Goal: Task Accomplishment & Management: Contribute content

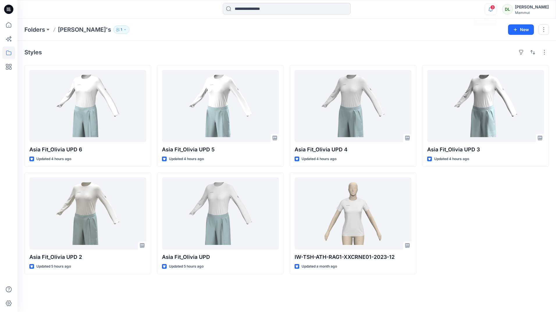
click at [488, 3] on icon "button" at bounding box center [490, 9] width 11 height 12
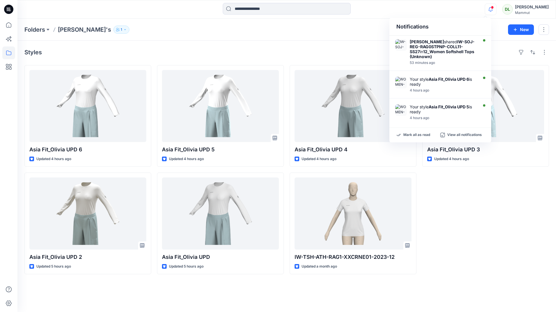
click at [483, 225] on div "Asia Fit_Olivia UPD 3 Updated 4 hours ago" at bounding box center [485, 169] width 127 height 209
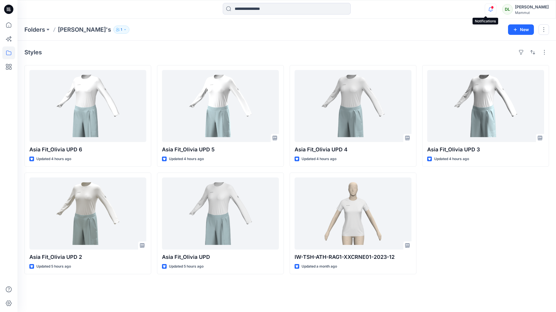
click at [486, 5] on icon "button" at bounding box center [490, 9] width 11 height 12
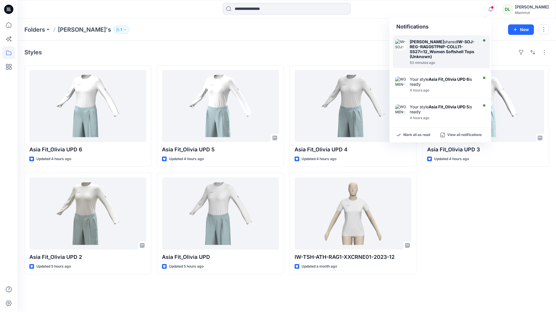
click at [457, 40] on strong "IW-SOJ-REG-RAG0STPNP-COLL11-SS27" at bounding box center [442, 46] width 65 height 15
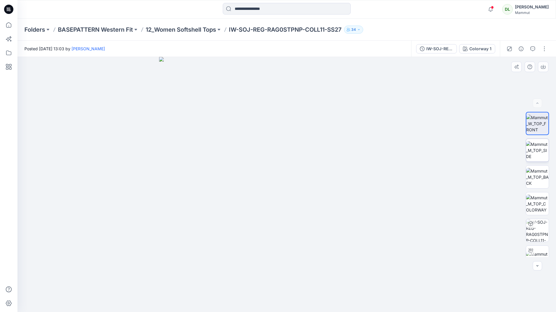
click at [526, 152] on img at bounding box center [537, 150] width 23 height 18
click at [539, 168] on img at bounding box center [537, 177] width 23 height 18
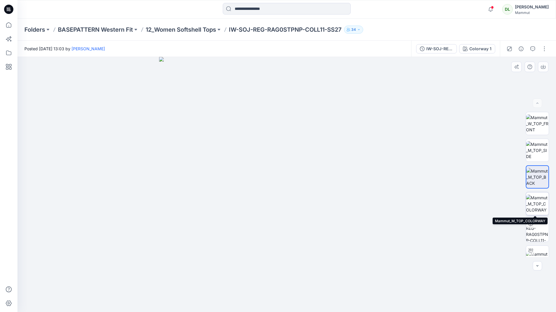
click at [534, 205] on img at bounding box center [537, 204] width 23 height 18
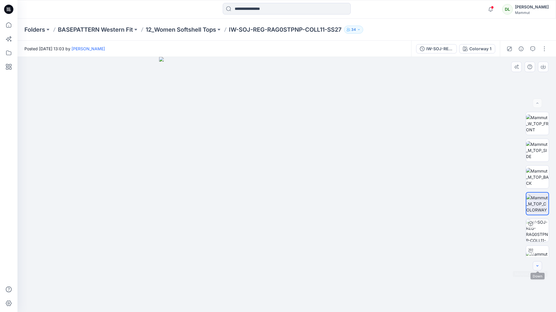
click at [536, 269] on button "button" at bounding box center [537, 266] width 9 height 9
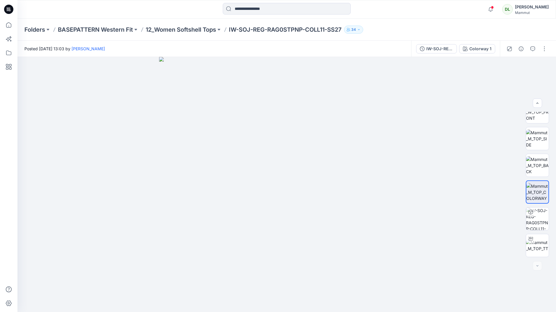
click at [479, 10] on div "Notifications Nadine Buri shared IW-SOJ-REG-RAG0STPNP-COLL11-SS27 in 12_Women S…" at bounding box center [286, 9] width 539 height 13
click at [485, 9] on icon "button" at bounding box center [490, 9] width 11 height 12
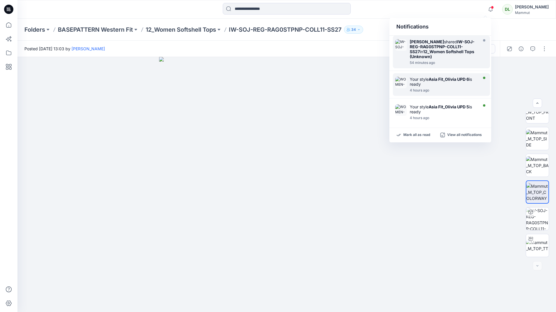
click at [452, 76] on div "Your style Asia Fit_Olivia UPD 6 is ready 4 hours ago" at bounding box center [441, 84] width 97 height 23
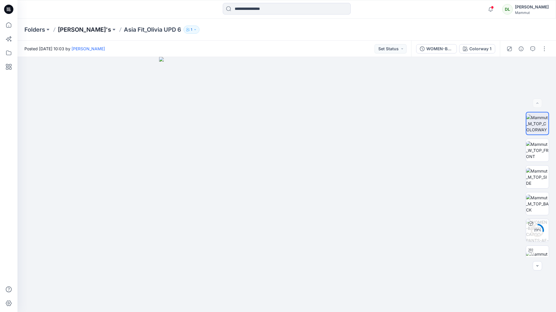
click at [71, 32] on p "[PERSON_NAME]'s" at bounding box center [84, 30] width 53 height 8
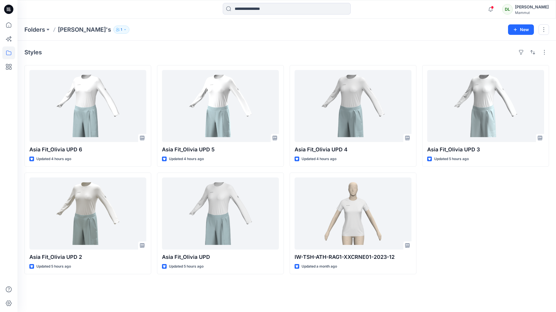
click at [445, 207] on div "Asia Fit_Olivia UPD 3 Updated 5 hours ago" at bounding box center [485, 169] width 127 height 209
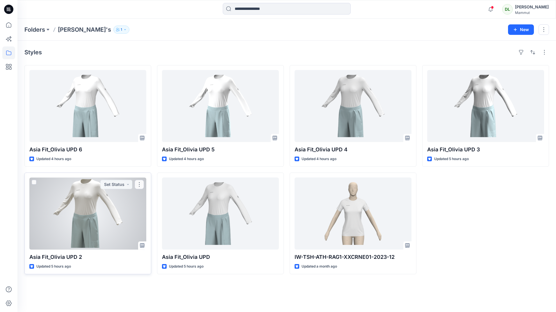
click at [111, 235] on div at bounding box center [87, 214] width 117 height 72
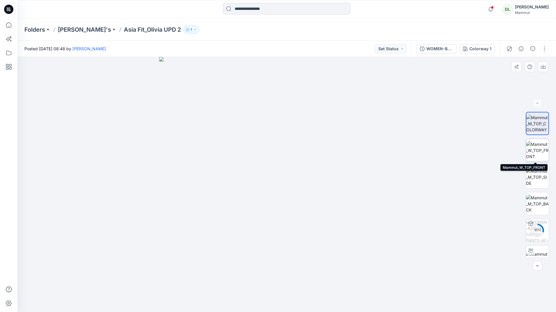
click at [534, 158] on img at bounding box center [537, 150] width 23 height 18
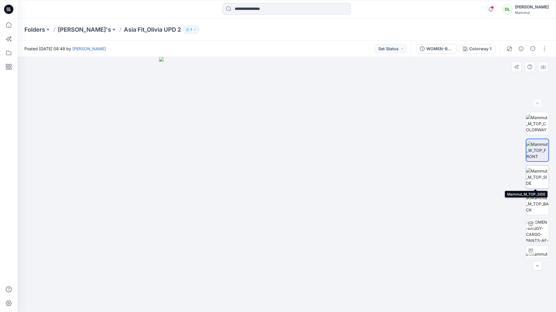
click at [540, 173] on img at bounding box center [537, 177] width 23 height 18
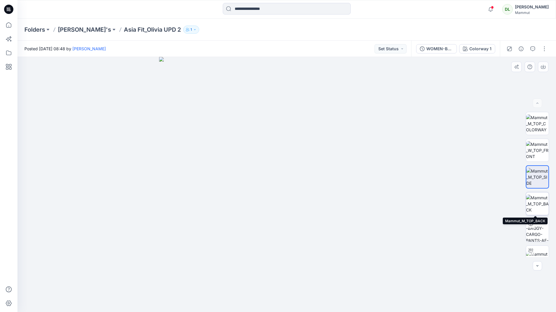
click at [540, 203] on img at bounding box center [537, 204] width 23 height 18
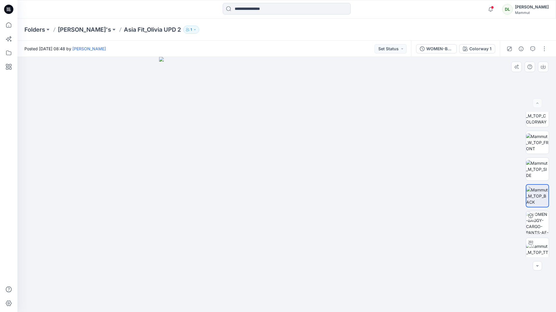
scroll to position [12, 0]
drag, startPoint x: 371, startPoint y: 220, endPoint x: 399, endPoint y: 216, distance: 28.2
click at [399, 216] on img at bounding box center [286, 184] width 255 height 255
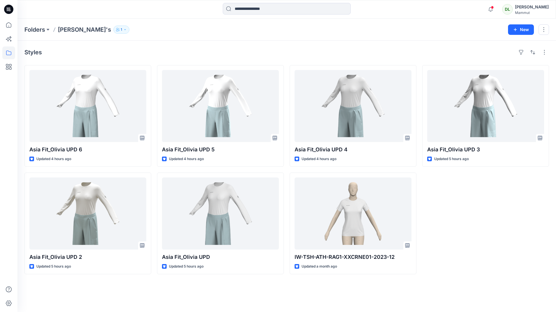
click at [479, 213] on div "Asia Fit_Olivia UPD 3 Updated 5 hours ago" at bounding box center [485, 169] width 127 height 209
click at [491, 8] on span at bounding box center [492, 7] width 3 height 3
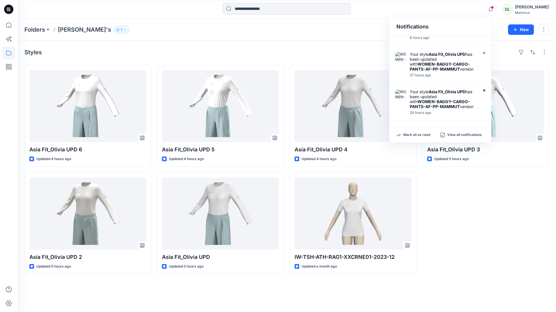
scroll to position [239, 0]
click at [424, 133] on div "Mark all as read View all notifications" at bounding box center [441, 135] width 102 height 15
drag, startPoint x: 424, startPoint y: 133, endPoint x: 423, endPoint y: 137, distance: 4.3
click at [424, 136] on p "Mark all as read" at bounding box center [417, 135] width 27 height 5
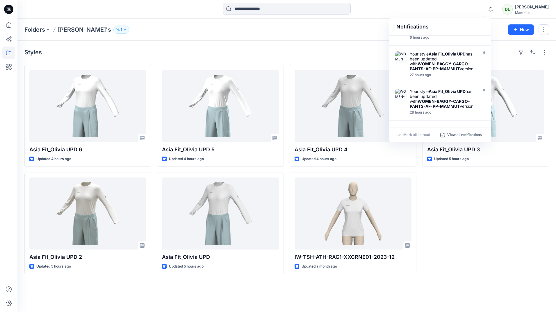
click at [413, 136] on p "Mark all as read" at bounding box center [417, 135] width 27 height 5
click at [412, 131] on div "Mark all as read View all notifications" at bounding box center [441, 135] width 102 height 15
click at [408, 133] on p "Mark all as read" at bounding box center [417, 135] width 27 height 5
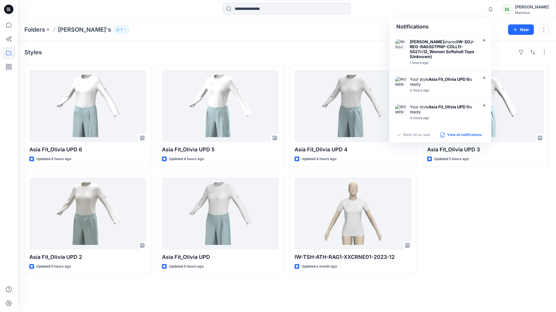
click at [447, 136] on div "View all notifications" at bounding box center [462, 135] width 44 height 5
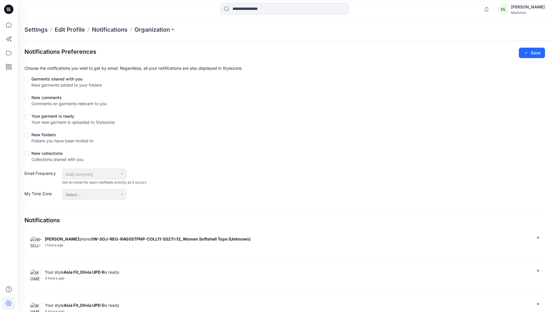
drag, startPoint x: 447, startPoint y: 152, endPoint x: 453, endPoint y: 160, distance: 9.8
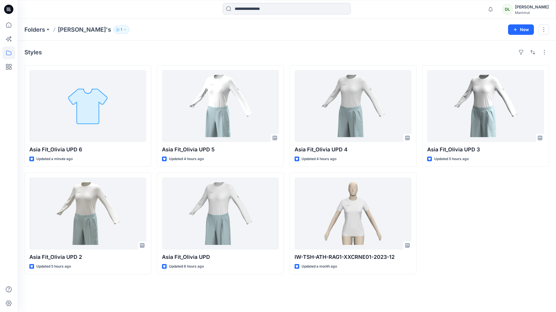
click at [466, 234] on div "Asia Fit_Olivia UPD 3 Updated 5 hours ago" at bounding box center [485, 169] width 127 height 209
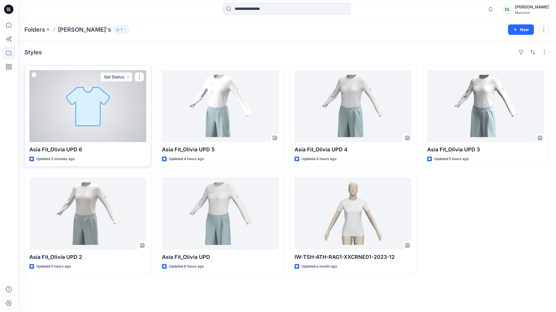
click at [124, 109] on div at bounding box center [87, 106] width 117 height 72
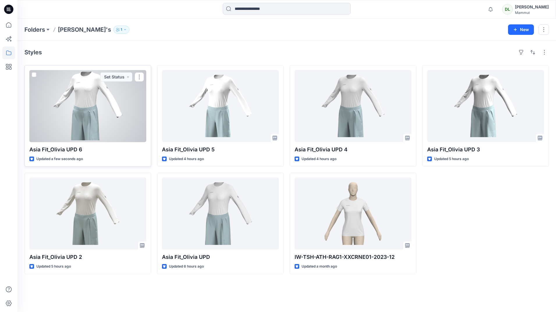
click at [90, 100] on div at bounding box center [87, 106] width 117 height 72
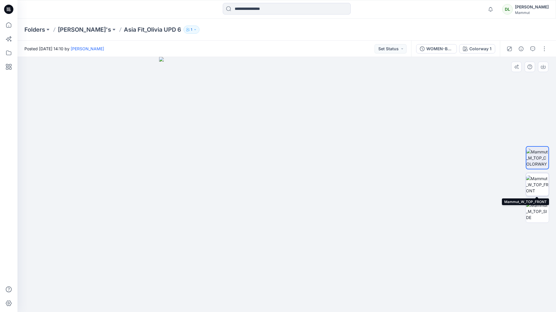
click at [537, 185] on img at bounding box center [537, 185] width 23 height 18
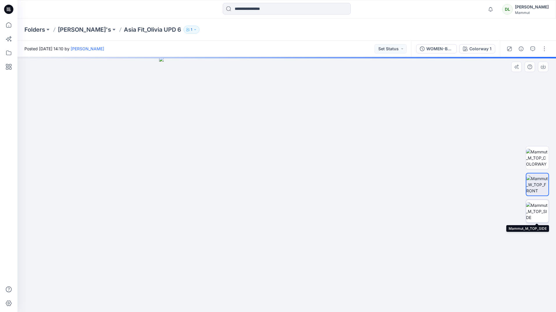
click at [539, 206] on img at bounding box center [537, 212] width 23 height 18
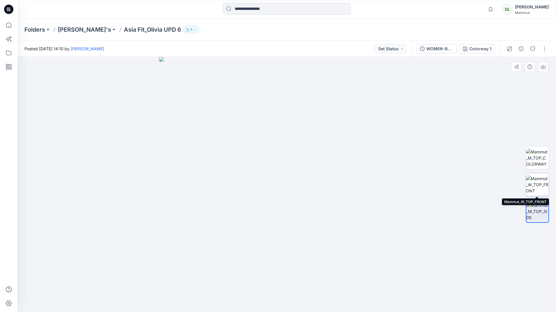
click at [536, 177] on img at bounding box center [537, 185] width 23 height 18
click at [535, 161] on img at bounding box center [537, 158] width 23 height 18
drag, startPoint x: 476, startPoint y: 177, endPoint x: 472, endPoint y: 178, distance: 3.9
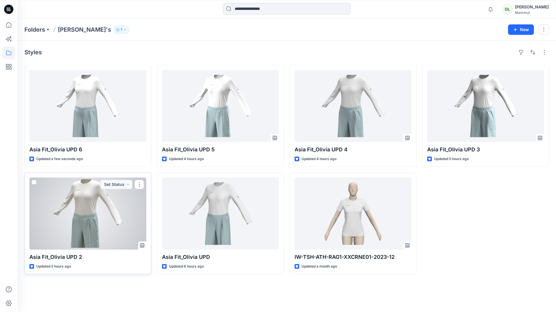
click at [100, 202] on div at bounding box center [87, 214] width 117 height 72
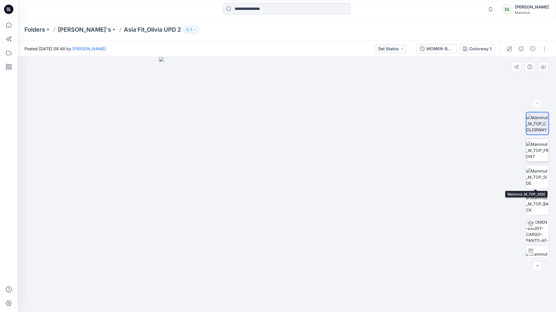
click at [535, 159] on img at bounding box center [537, 150] width 23 height 18
click at [538, 179] on img at bounding box center [537, 177] width 23 height 18
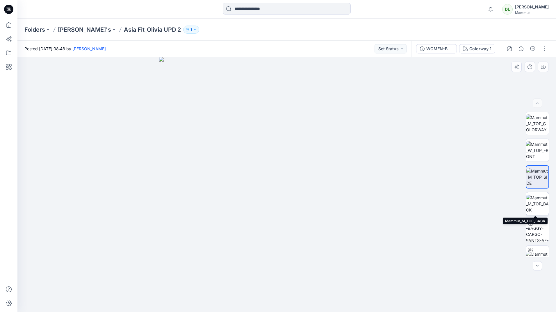
click at [542, 203] on img at bounding box center [537, 204] width 23 height 18
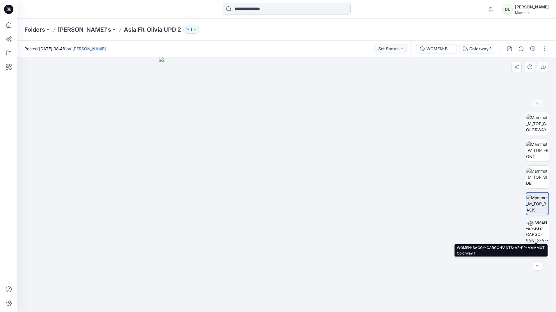
click at [537, 233] on img at bounding box center [537, 230] width 23 height 23
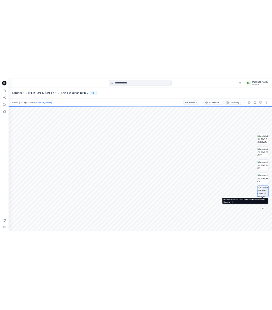
scroll to position [12, 0]
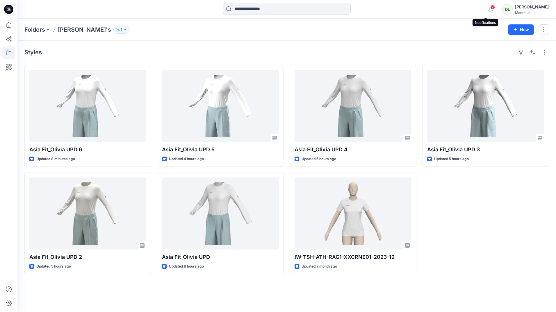
click at [485, 13] on icon "button" at bounding box center [490, 9] width 11 height 12
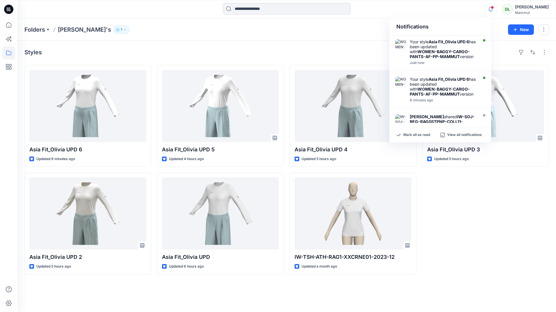
click at [460, 12] on div "Notifications Your style Asia Fit_Olivia UPD 6 has been updated with WOMEN-BAGG…" at bounding box center [286, 9] width 539 height 13
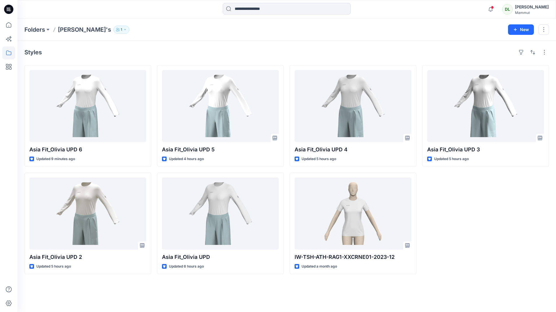
click at [144, 85] on div at bounding box center [87, 106] width 117 height 72
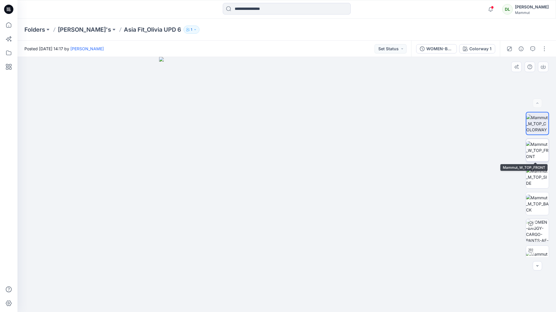
click at [541, 152] on img at bounding box center [537, 150] width 23 height 18
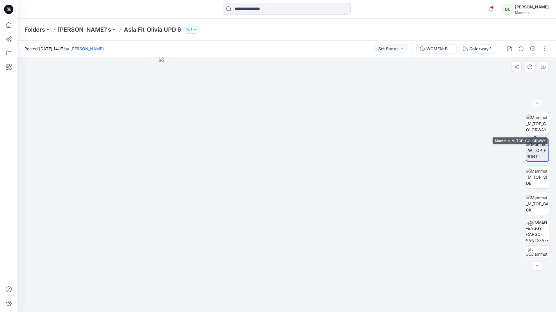
click at [546, 129] on img at bounding box center [537, 124] width 23 height 18
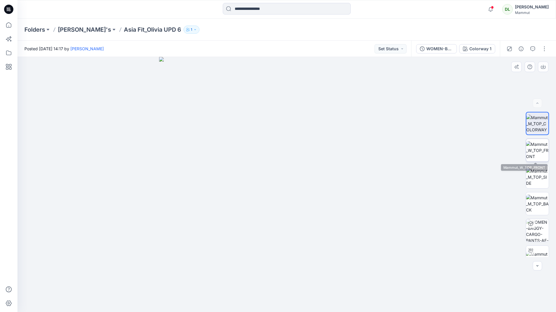
click at [531, 157] on img at bounding box center [537, 150] width 23 height 18
click at [534, 175] on img at bounding box center [537, 177] width 23 height 18
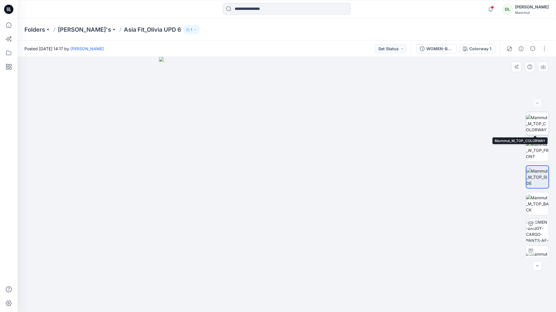
click at [538, 132] on img at bounding box center [537, 124] width 23 height 18
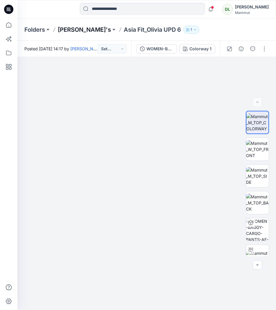
click at [74, 29] on p "[PERSON_NAME]'s" at bounding box center [84, 30] width 53 height 8
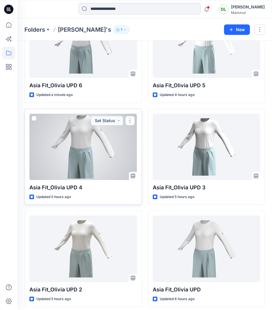
scroll to position [87, 0]
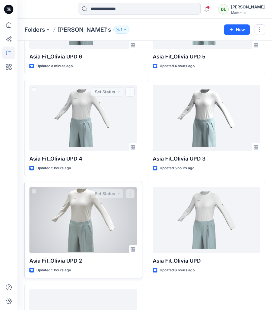
click at [93, 218] on div at bounding box center [83, 220] width 108 height 66
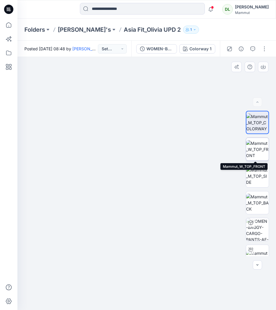
click at [260, 150] on img at bounding box center [257, 149] width 23 height 18
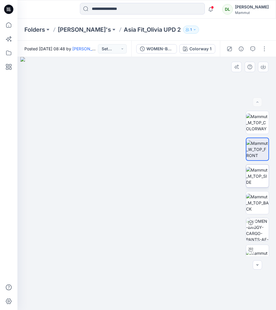
click at [257, 178] on img at bounding box center [257, 176] width 23 height 18
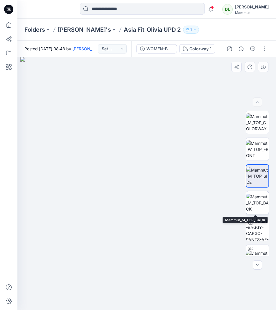
click at [259, 199] on img at bounding box center [257, 203] width 23 height 18
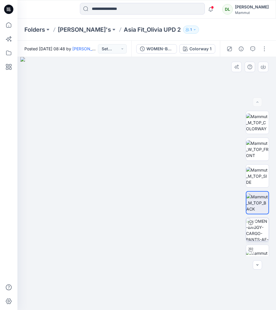
click at [260, 232] on img at bounding box center [257, 229] width 23 height 23
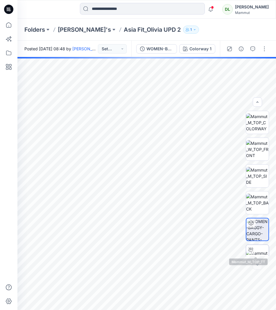
click at [259, 250] on img at bounding box center [257, 256] width 23 height 12
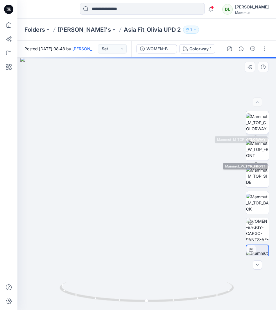
click at [257, 127] on img at bounding box center [257, 122] width 23 height 18
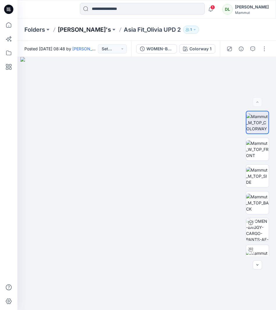
click at [73, 33] on p "[PERSON_NAME]'s" at bounding box center [84, 30] width 53 height 8
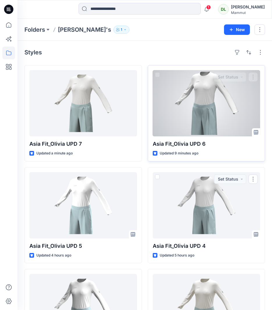
click at [187, 121] on div at bounding box center [207, 103] width 108 height 66
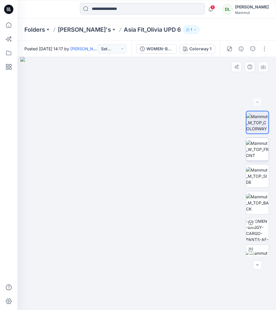
click at [255, 150] on img at bounding box center [257, 149] width 23 height 18
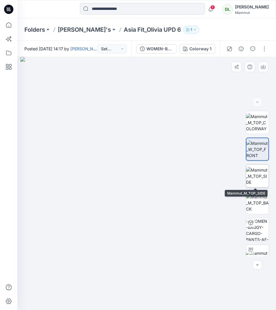
click at [265, 179] on img at bounding box center [257, 176] width 23 height 18
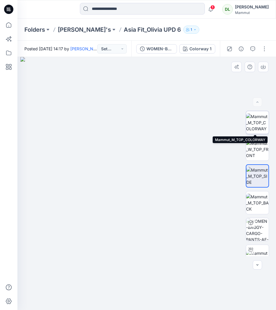
click at [257, 129] on img at bounding box center [257, 122] width 23 height 18
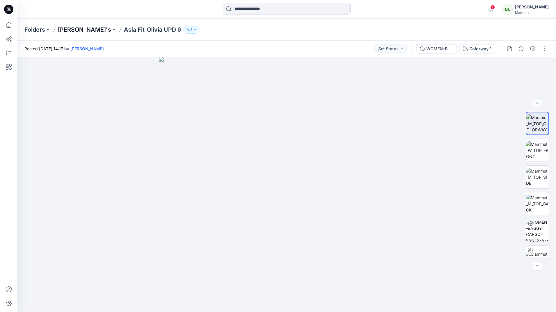
click at [74, 31] on p "[PERSON_NAME]'s" at bounding box center [84, 30] width 53 height 8
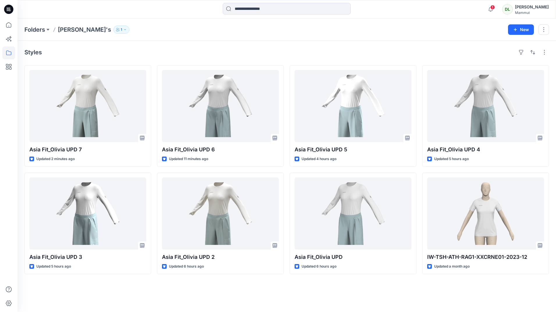
click at [376, 299] on div "Styles Asia Fit_Olivia UPD 7 Updated 2 minutes ago Asia Fit_Olivia UPD 3 Update…" at bounding box center [286, 177] width 539 height 272
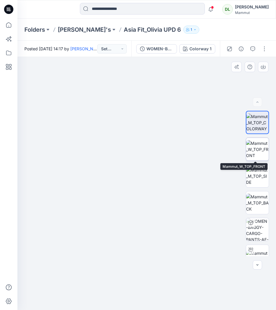
click at [258, 155] on img at bounding box center [257, 149] width 23 height 18
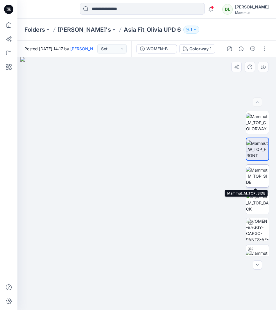
click at [256, 172] on img at bounding box center [257, 176] width 23 height 18
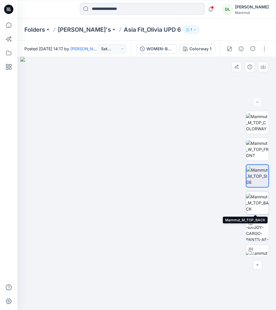
click at [253, 203] on img at bounding box center [257, 203] width 23 height 18
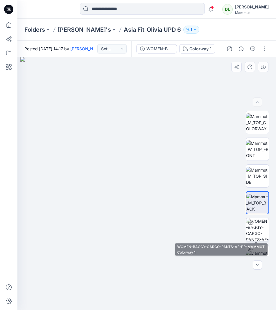
click at [257, 221] on img at bounding box center [257, 229] width 23 height 23
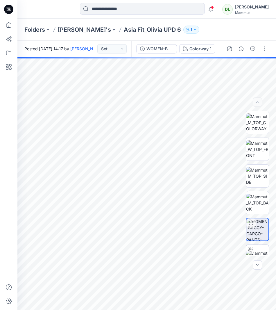
click at [251, 254] on div at bounding box center [250, 249] width 9 height 9
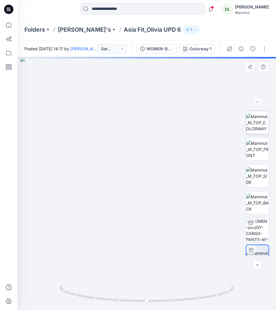
click at [250, 125] on img at bounding box center [257, 122] width 23 height 18
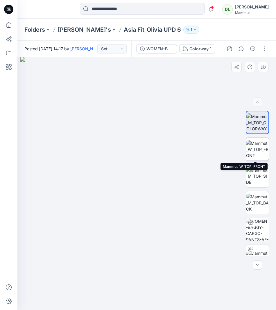
click at [262, 143] on img at bounding box center [257, 149] width 23 height 18
click at [81, 31] on p "[PERSON_NAME]'s" at bounding box center [84, 30] width 53 height 8
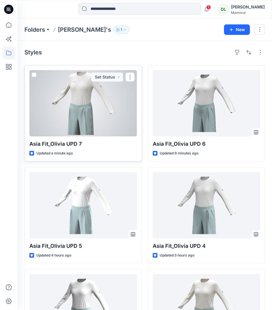
click at [79, 109] on div at bounding box center [83, 103] width 108 height 66
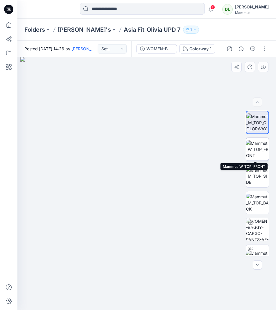
click at [250, 147] on img at bounding box center [257, 149] width 23 height 18
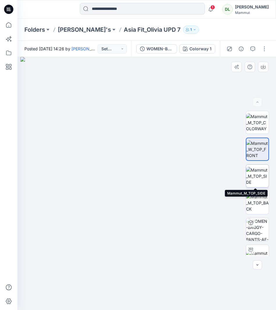
click at [259, 174] on img at bounding box center [257, 176] width 23 height 18
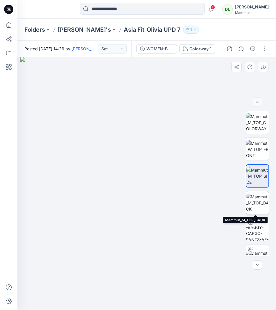
click at [264, 199] on img at bounding box center [257, 203] width 23 height 18
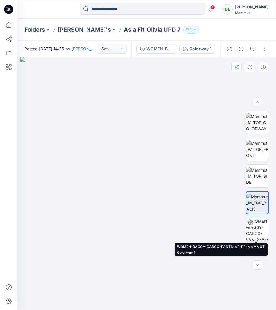
click at [260, 230] on img at bounding box center [257, 229] width 23 height 23
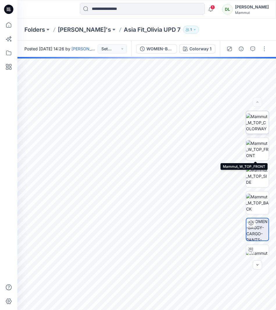
click at [260, 128] on img at bounding box center [257, 122] width 23 height 18
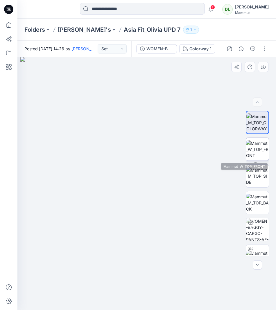
click at [265, 154] on img at bounding box center [257, 149] width 23 height 18
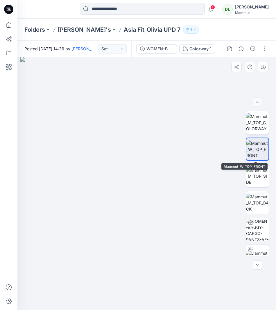
click at [257, 128] on img at bounding box center [257, 122] width 23 height 18
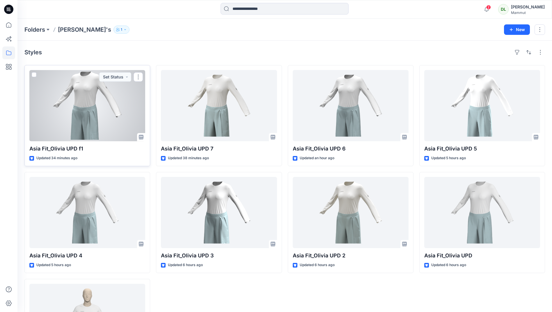
click at [95, 127] on div at bounding box center [87, 105] width 116 height 71
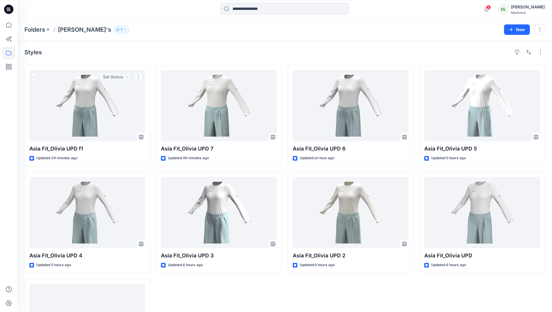
click at [125, 60] on div "Styles Asia Fit_Olivia UPD f1 Updated 34 minutes ago Set Status Asia Fit_Olivia…" at bounding box center [284, 214] width 534 height 347
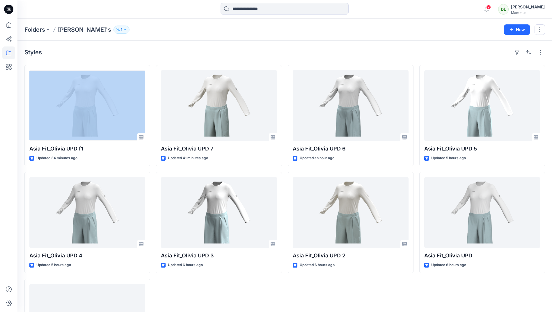
drag, startPoint x: 126, startPoint y: 61, endPoint x: 110, endPoint y: 53, distance: 17.6
click at [110, 53] on div "Styles Asia Fit_Olivia UPD f1 Updated 34 minutes ago Asia Fit_Olivia UPD 4 Upda…" at bounding box center [284, 214] width 534 height 347
click at [110, 53] on div "Styles" at bounding box center [284, 52] width 521 height 9
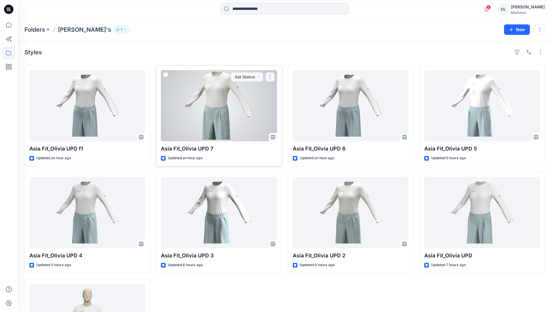
click at [271, 78] on button "button" at bounding box center [269, 76] width 9 height 9
click at [268, 60] on div "Styles Asia Fit_Olivia UPD f1 Updated an hour ago Asia Fit_Olivia UPD 4 Updated…" at bounding box center [284, 214] width 534 height 347
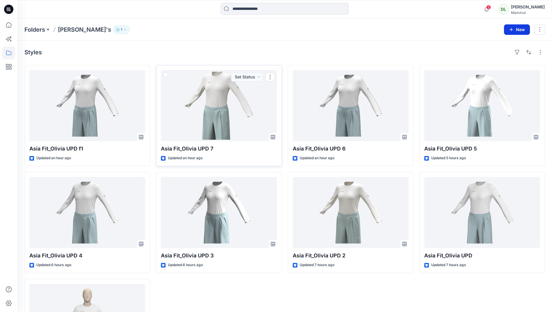
drag, startPoint x: 267, startPoint y: 60, endPoint x: 514, endPoint y: 32, distance: 249.2
click at [515, 31] on button "New" at bounding box center [517, 29] width 26 height 10
click at [498, 52] on button "New Folder" at bounding box center [504, 55] width 50 height 11
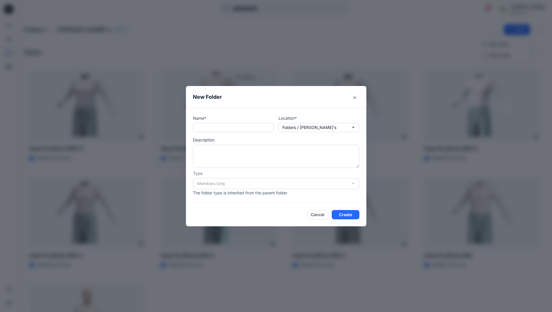
click at [197, 129] on input "text" at bounding box center [233, 127] width 81 height 9
type input "*"
type input "**********"
click at [345, 213] on button "Create" at bounding box center [346, 214] width 28 height 9
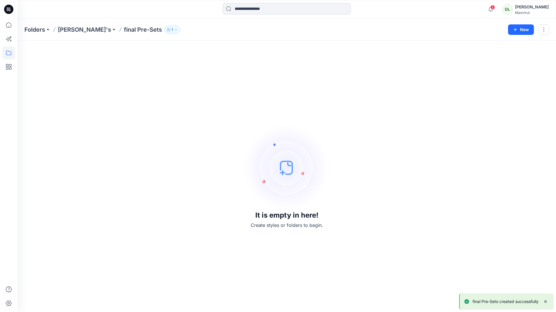
click at [184, 207] on div "It is empty in here! Create styles or folders to begin." at bounding box center [286, 177] width 525 height 258
click at [81, 28] on p "[PERSON_NAME]'s" at bounding box center [84, 30] width 53 height 8
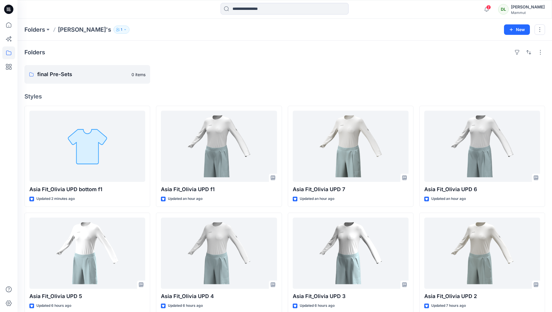
click at [452, 73] on div at bounding box center [482, 74] width 126 height 19
click at [482, 8] on div "2" at bounding box center [485, 5] width 9 height 5
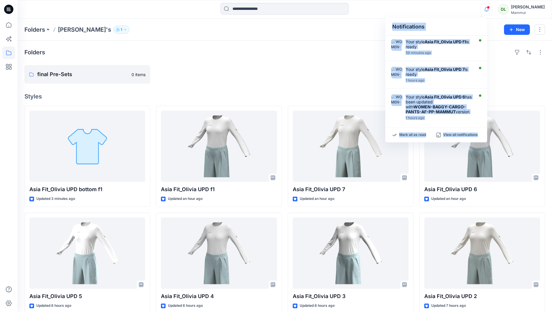
click at [410, 27] on div "Notifications" at bounding box center [436, 27] width 102 height 18
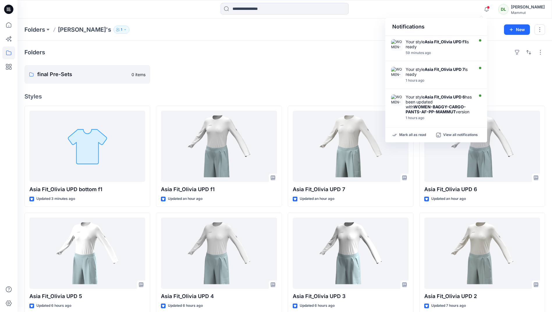
click at [361, 40] on div "Folders Davide's 1 New" at bounding box center [284, 30] width 534 height 22
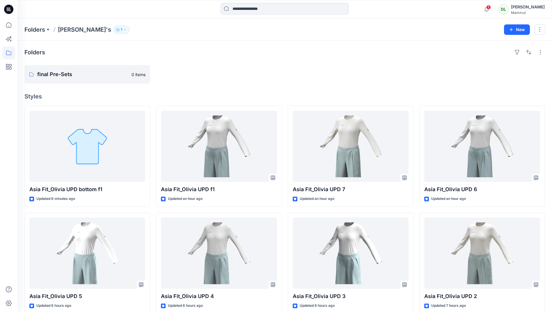
click at [270, 75] on div at bounding box center [219, 74] width 126 height 19
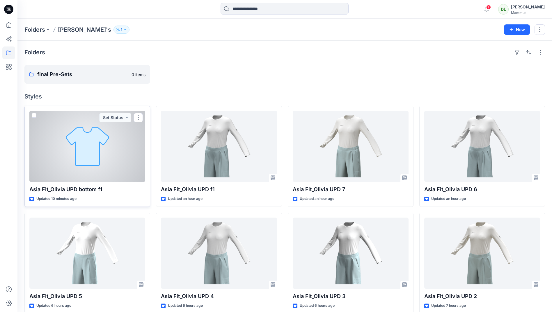
click at [61, 148] on div at bounding box center [87, 146] width 116 height 71
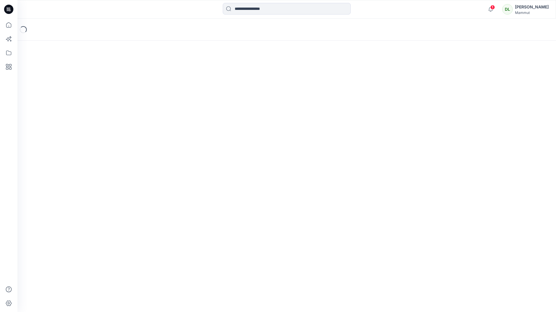
click at [61, 148] on div "Loading..." at bounding box center [286, 166] width 539 height 294
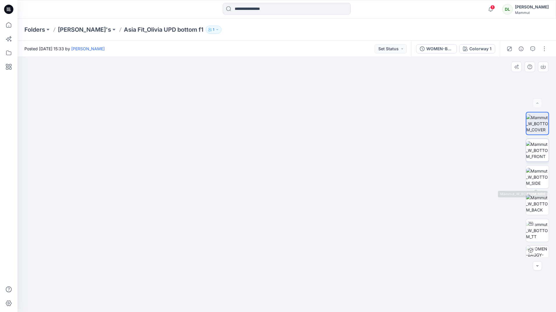
click at [541, 153] on img at bounding box center [537, 150] width 23 height 18
click at [543, 174] on img at bounding box center [537, 177] width 23 height 18
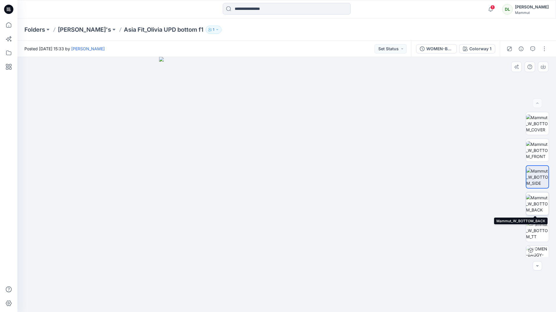
click at [542, 200] on img at bounding box center [537, 204] width 23 height 18
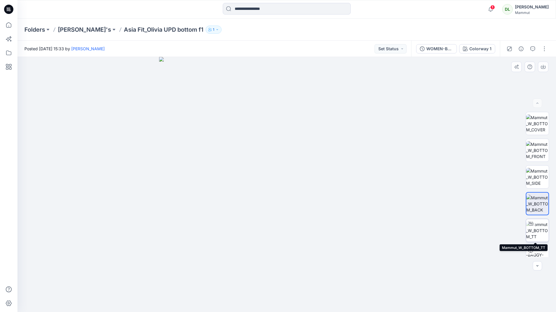
click at [541, 227] on img at bounding box center [537, 231] width 23 height 18
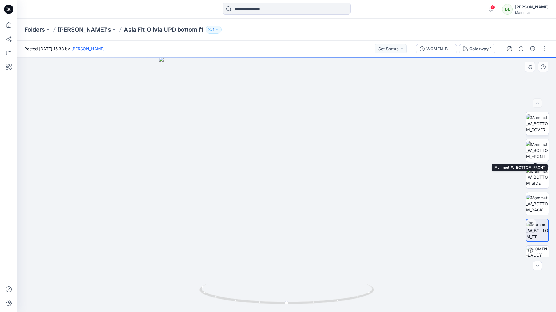
click at [535, 127] on img at bounding box center [537, 124] width 23 height 18
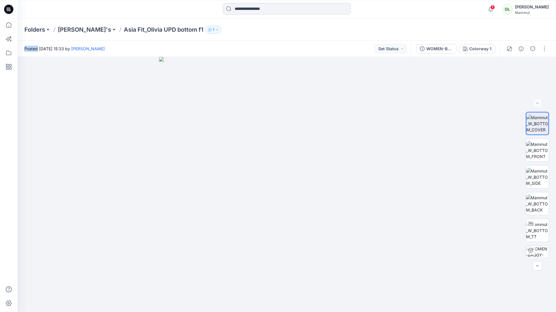
click at [251, 29] on div "Folders Davide's Asia Fit_Olivia UPD bottom f1 1" at bounding box center [263, 30] width 479 height 8
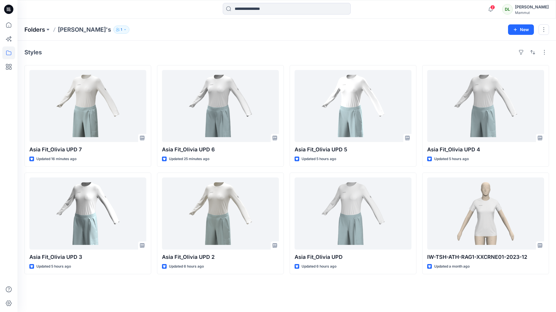
click at [37, 30] on p "Folders" at bounding box center [34, 30] width 21 height 8
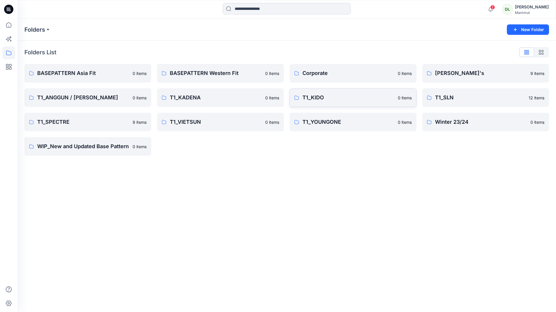
click at [314, 93] on link "T1_KIDO 0 items" at bounding box center [353, 97] width 127 height 19
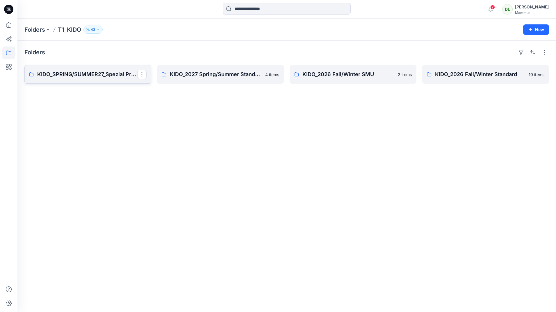
click at [117, 76] on p "KIDO_SPRING/SUMMER27_Spezial Project" at bounding box center [87, 74] width 100 height 8
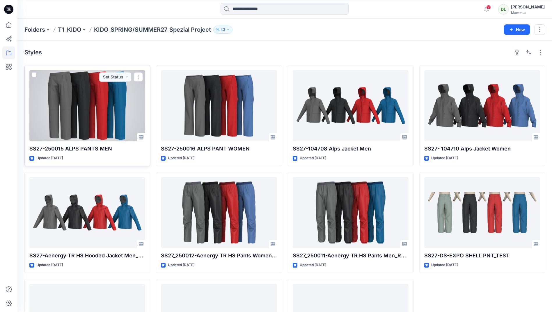
click at [132, 106] on div at bounding box center [87, 105] width 116 height 71
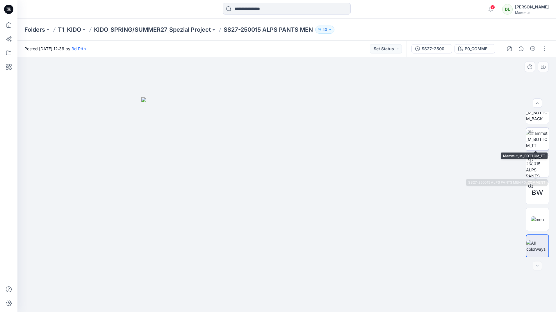
scroll to position [92, 0]
click at [542, 219] on img at bounding box center [537, 219] width 13 height 6
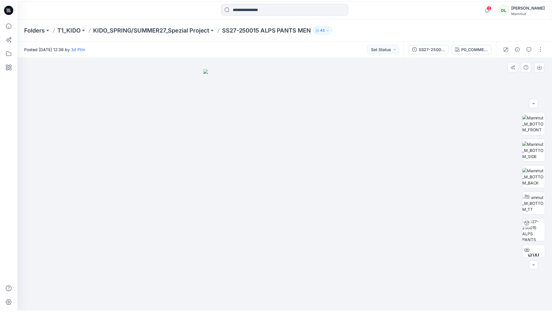
scroll to position [0, 0]
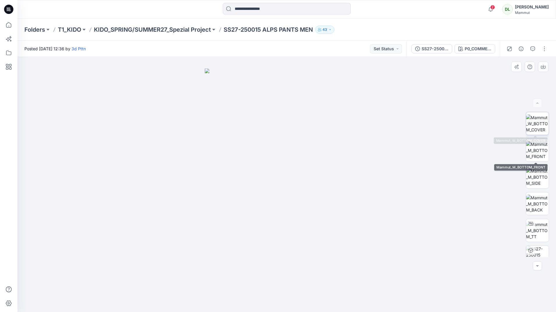
click at [533, 131] on img at bounding box center [537, 124] width 23 height 18
click at [539, 147] on img at bounding box center [537, 150] width 23 height 18
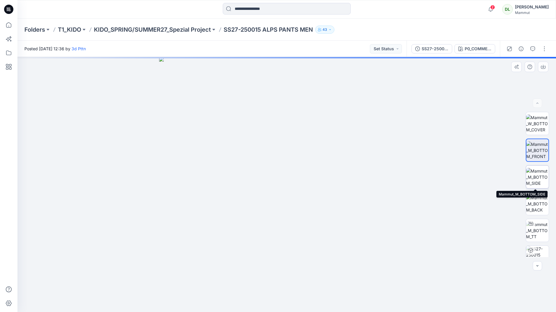
click at [538, 169] on img at bounding box center [537, 177] width 23 height 18
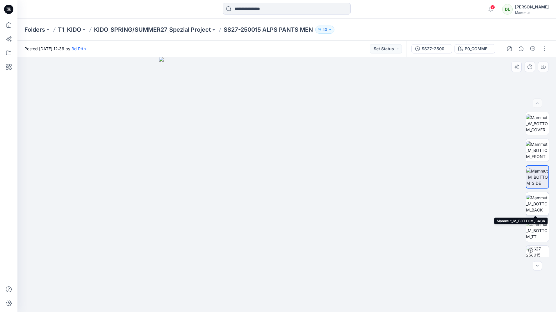
click at [538, 202] on img at bounding box center [537, 204] width 23 height 18
drag, startPoint x: 269, startPoint y: 170, endPoint x: 273, endPoint y: 170, distance: 3.3
